Goal: Information Seeking & Learning: Understand process/instructions

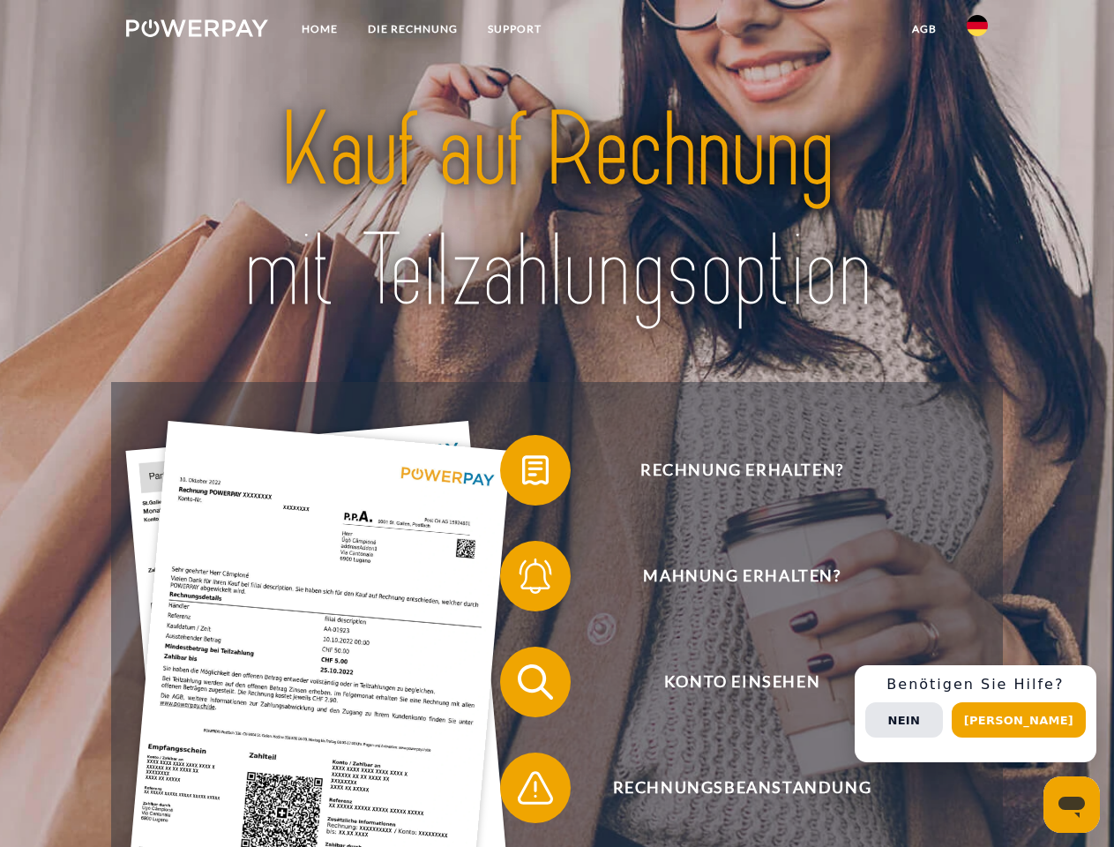
click at [197, 31] on img at bounding box center [197, 28] width 142 height 18
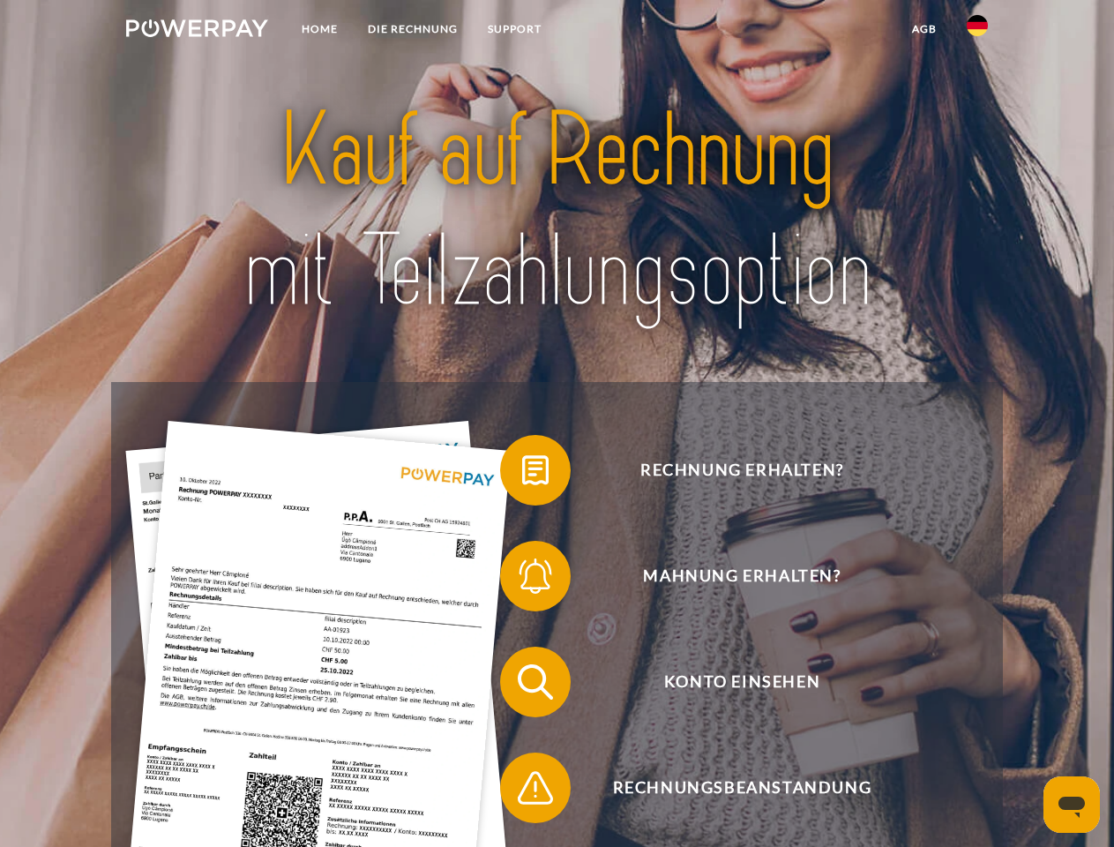
click at [977, 31] on img at bounding box center [977, 25] width 21 height 21
click at [923, 29] on link "agb" at bounding box center [924, 29] width 55 height 32
click at [522, 474] on span at bounding box center [509, 470] width 88 height 88
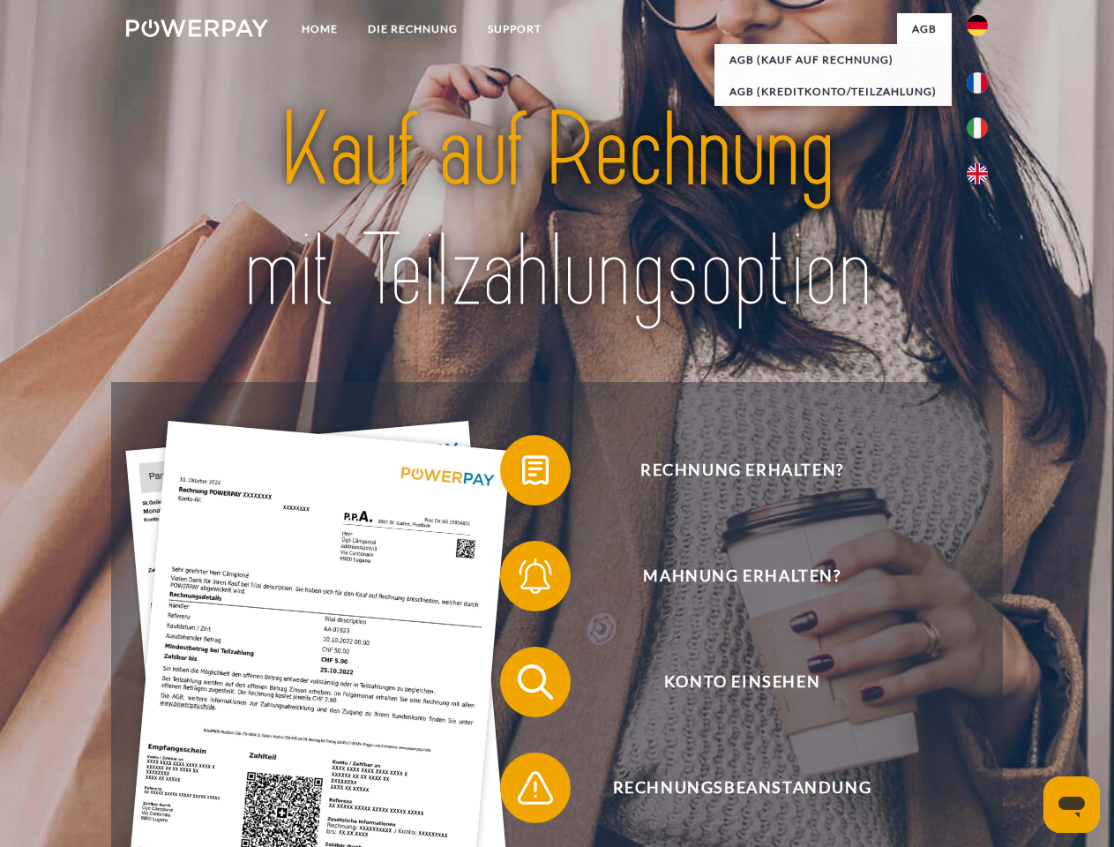
click at [522, 579] on div "Rechnung erhalten? Mahnung erhalten? Konto einsehen" at bounding box center [556, 735] width 891 height 706
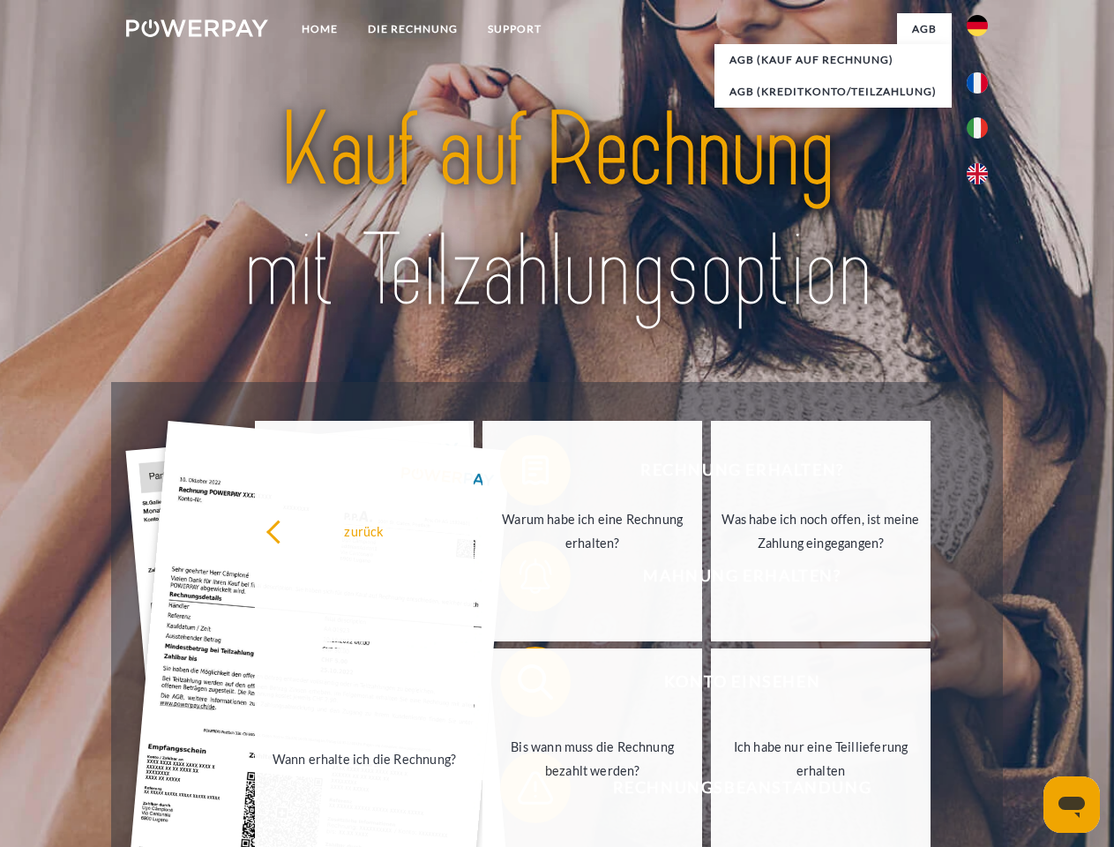
click at [522, 685] on link "Bis wann muss die Rechnung bezahlt werden?" at bounding box center [592, 758] width 220 height 221
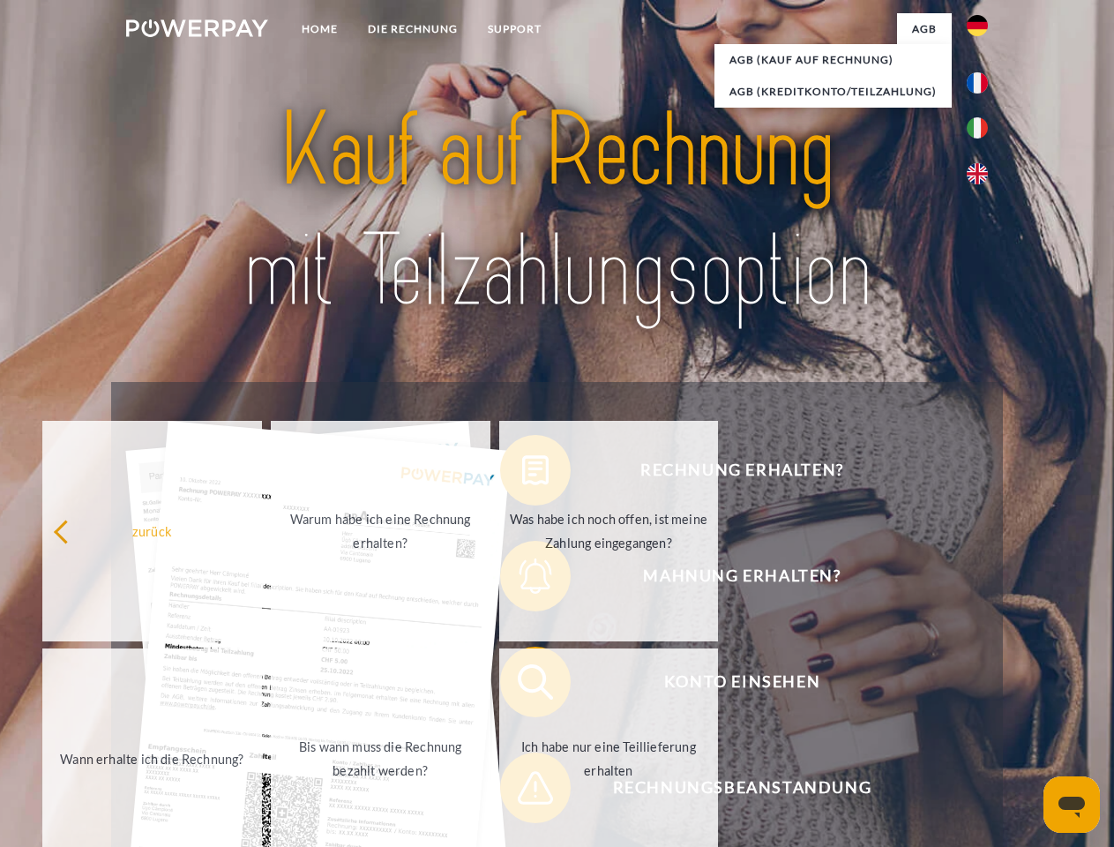
click at [522, 791] on span at bounding box center [509, 788] width 88 height 88
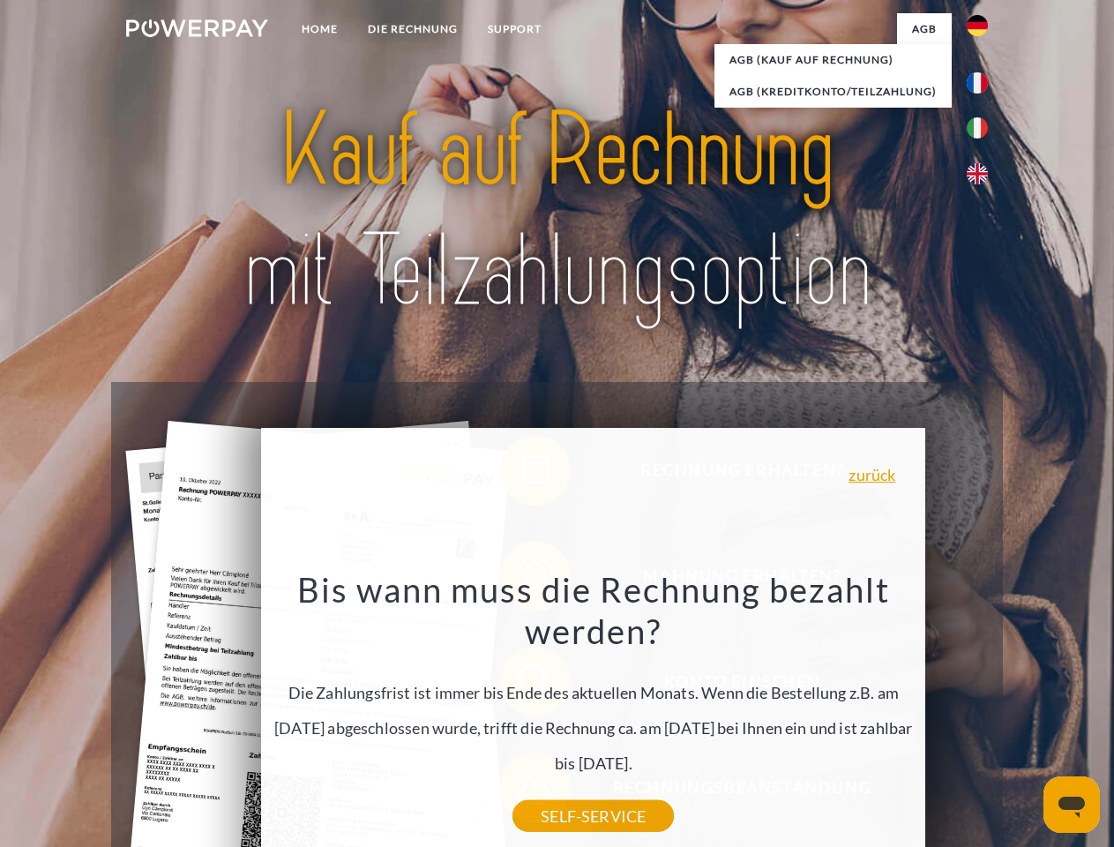
click at [982, 714] on div "Rechnung erhalten? Mahnung erhalten? Konto einsehen" at bounding box center [556, 735] width 891 height 706
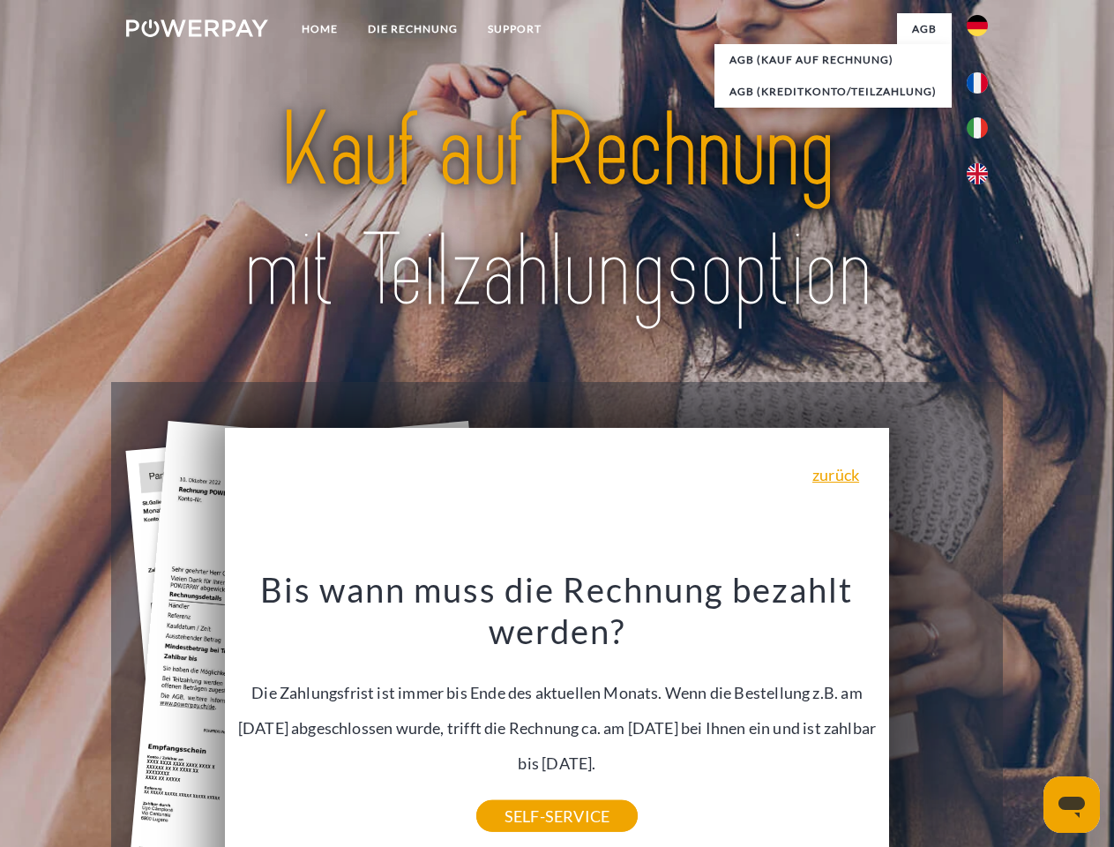
click at [938, 717] on span "Konto einsehen" at bounding box center [742, 682] width 432 height 71
click at [1025, 720] on header "Home DIE RECHNUNG SUPPORT" at bounding box center [557, 609] width 1114 height 1218
